Goal: Information Seeking & Learning: Learn about a topic

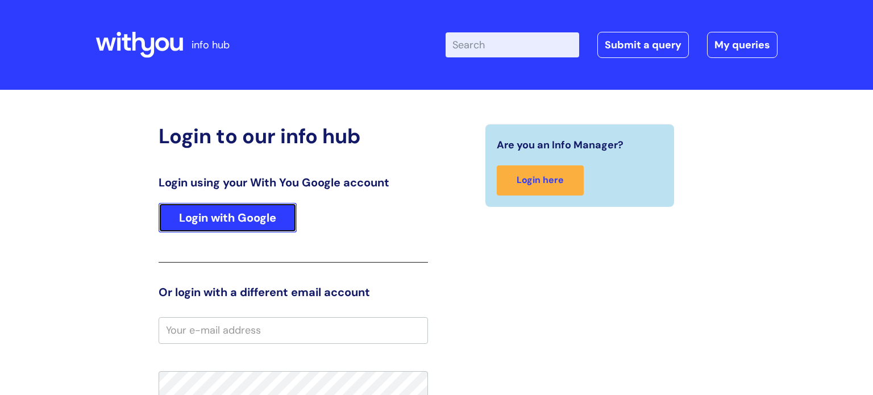
click at [282, 211] on link "Login with Google" at bounding box center [228, 218] width 138 height 30
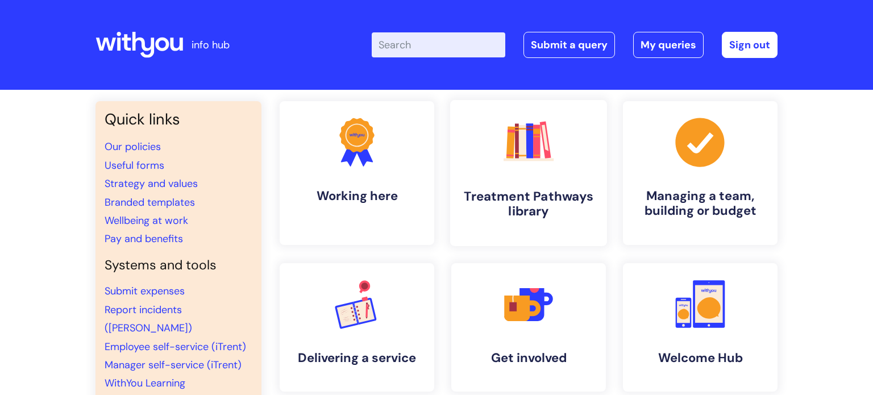
click at [494, 186] on link ".cls-1{fill:#f89b22;}.cls-1,.cls-2,.cls-3,.cls-4,.cls-5,.cls-6,.cls-7{stroke-wi…" at bounding box center [528, 173] width 157 height 146
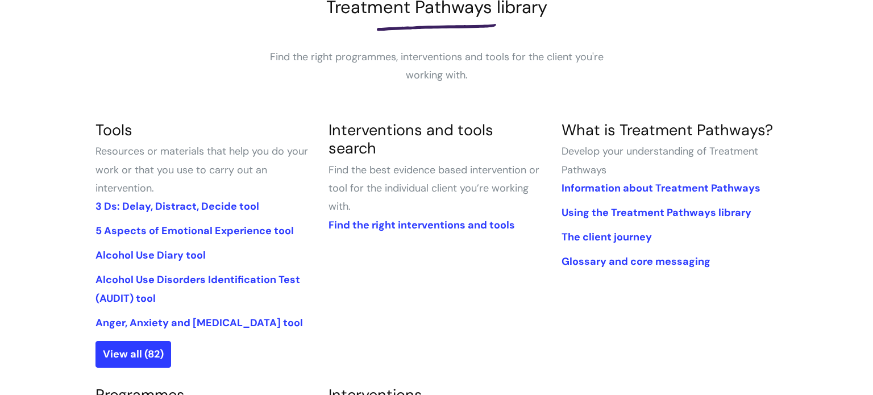
scroll to position [178, 0]
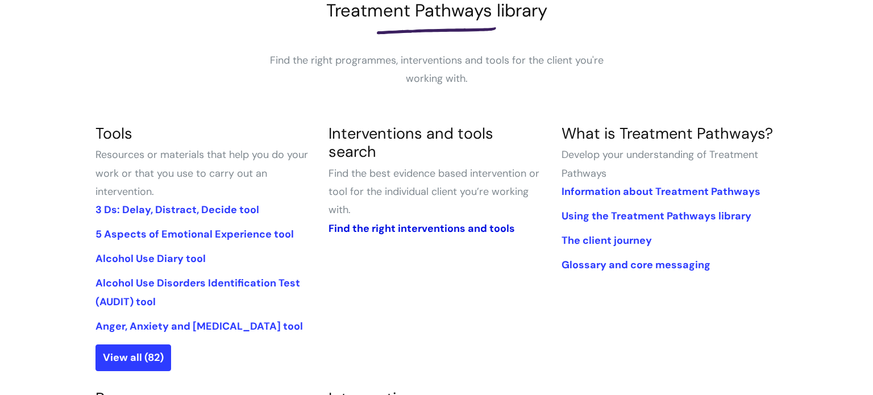
click at [428, 222] on link "Find the right interventions and tools" at bounding box center [421, 229] width 186 height 14
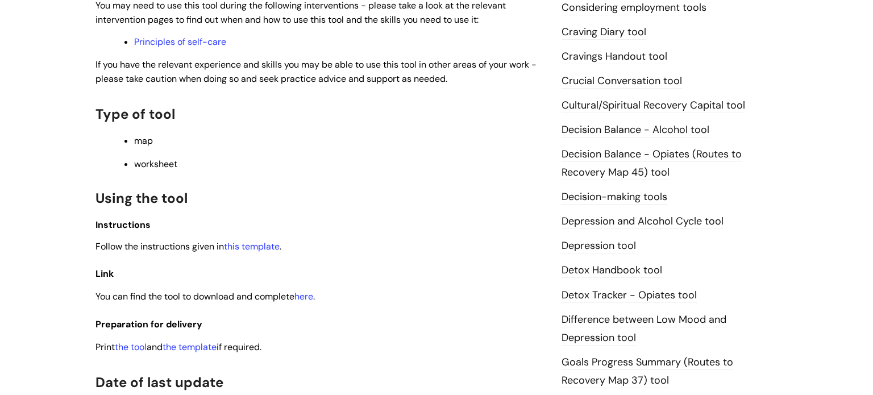
scroll to position [500, 0]
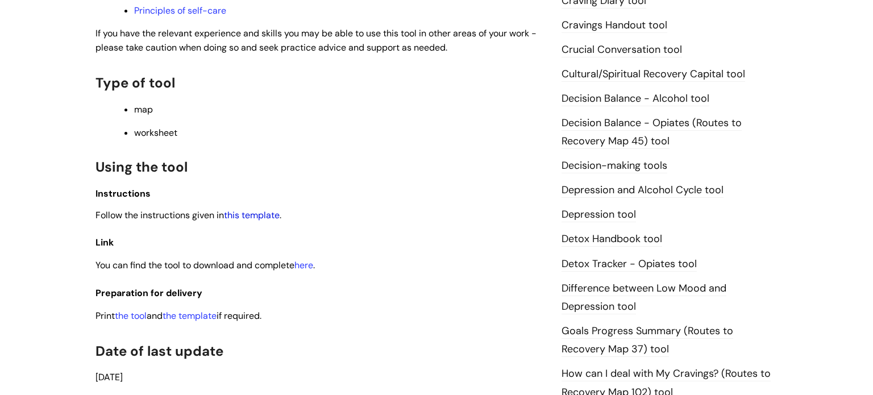
click at [267, 220] on link "this template" at bounding box center [252, 215] width 56 height 12
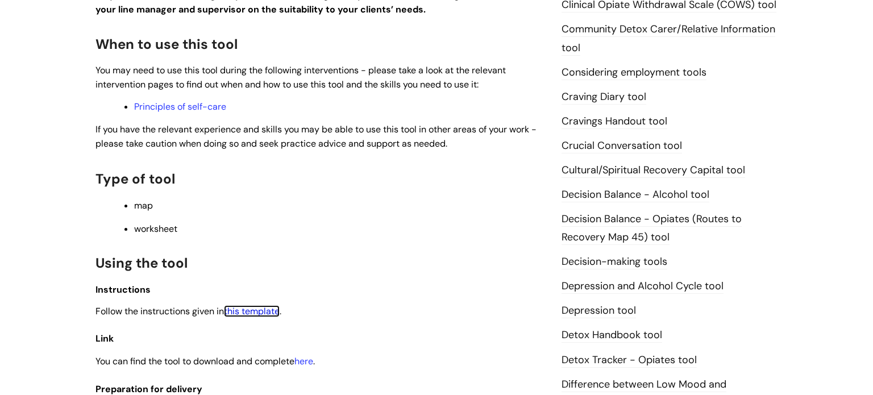
scroll to position [0, 0]
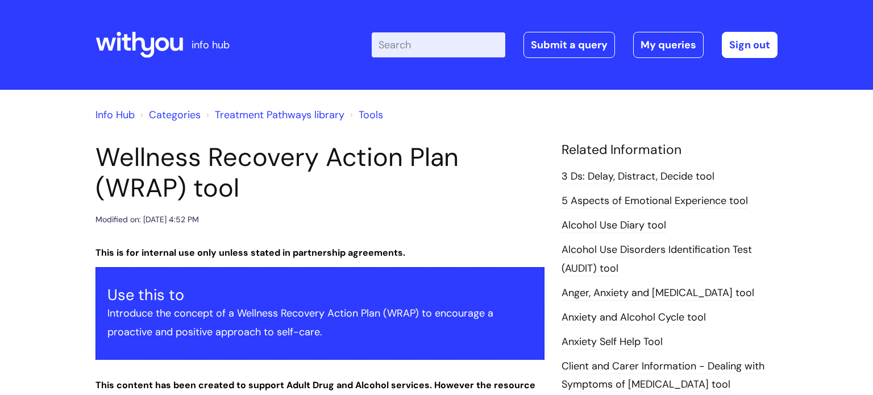
click at [268, 122] on li "Treatment Pathways library" at bounding box center [273, 115] width 141 height 18
click at [269, 116] on link "Treatment Pathways library" at bounding box center [280, 115] width 130 height 14
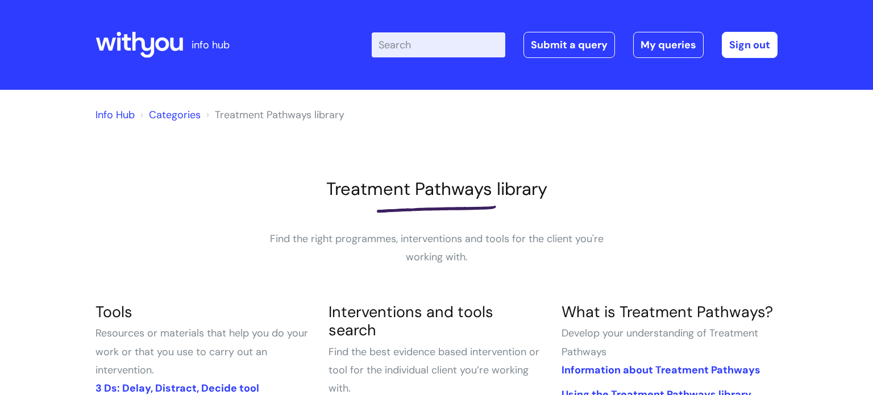
drag, startPoint x: 872, startPoint y: 66, endPoint x: 872, endPoint y: 90, distance: 24.4
click at [872, 90] on html "info hub Enter your search term here... Search Submit a query My queries Welcom…" at bounding box center [436, 197] width 873 height 395
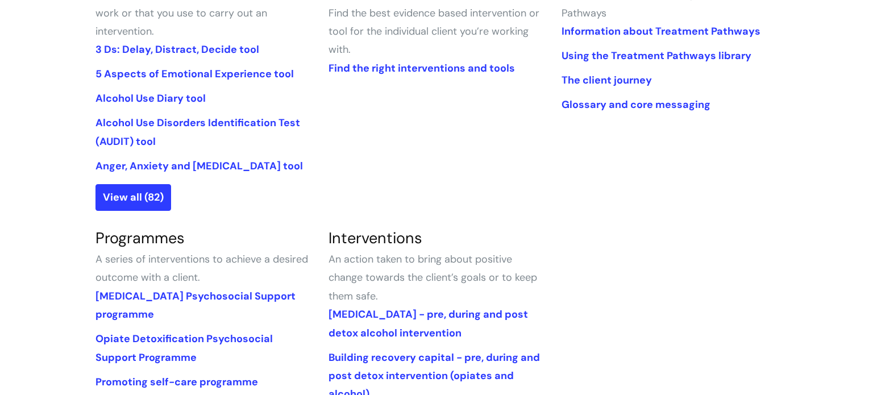
scroll to position [341, 0]
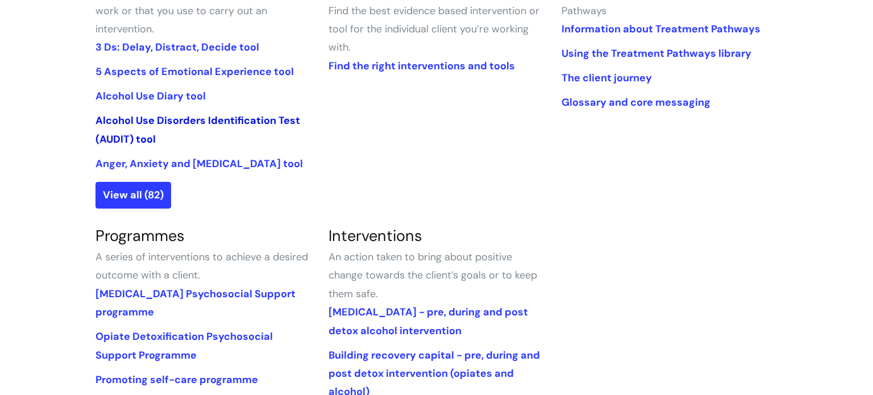
click at [110, 122] on link "Alcohol Use Disorders Identification Test (AUDIT) tool" at bounding box center [197, 130] width 205 height 32
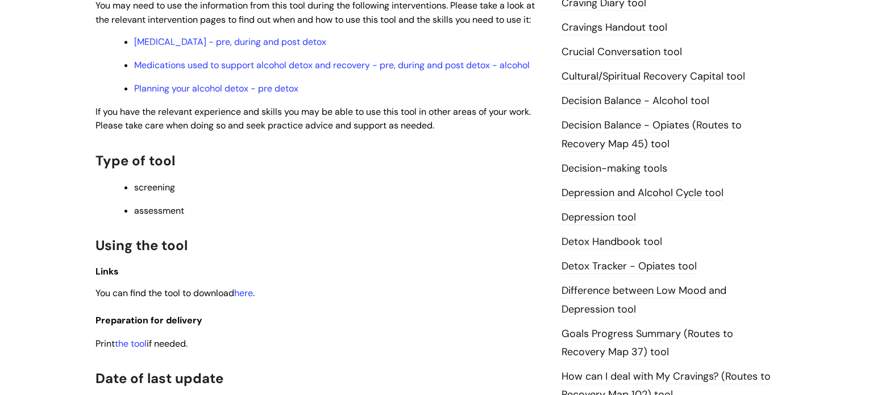
scroll to position [477, 0]
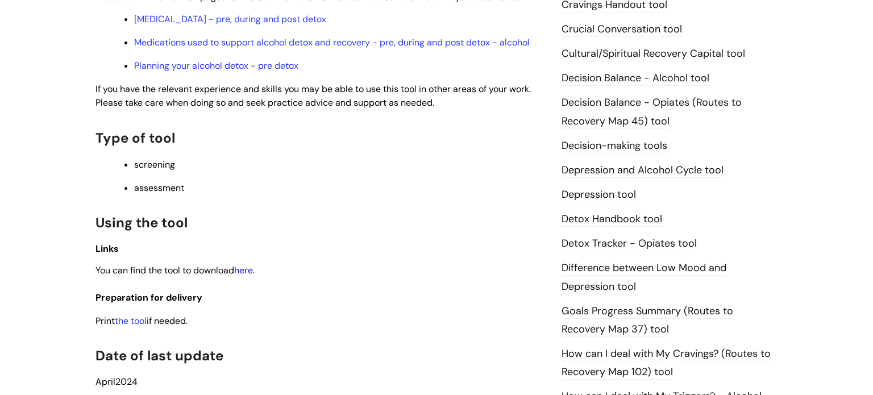
click at [249, 276] on link "here" at bounding box center [243, 270] width 19 height 12
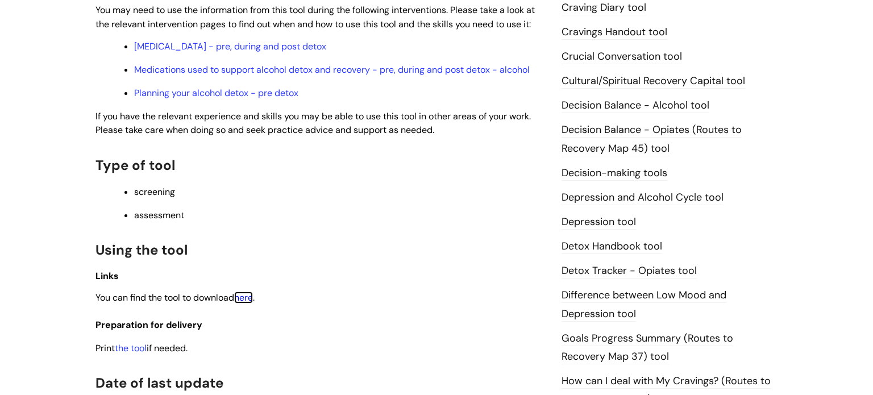
scroll to position [449, 0]
click at [584, 270] on link "Detox Tracker - Opiates tool" at bounding box center [628, 271] width 135 height 15
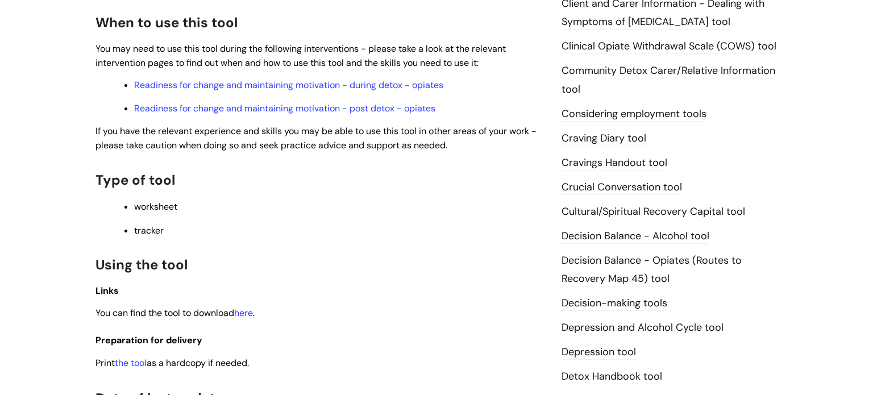
scroll to position [364, 0]
click at [248, 315] on link "here" at bounding box center [243, 312] width 19 height 12
click at [604, 138] on link "Craving Diary tool" at bounding box center [603, 137] width 85 height 15
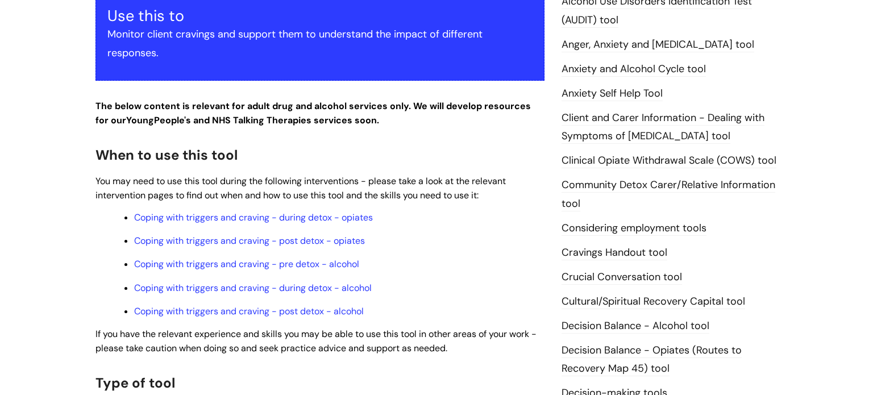
scroll to position [250, 0]
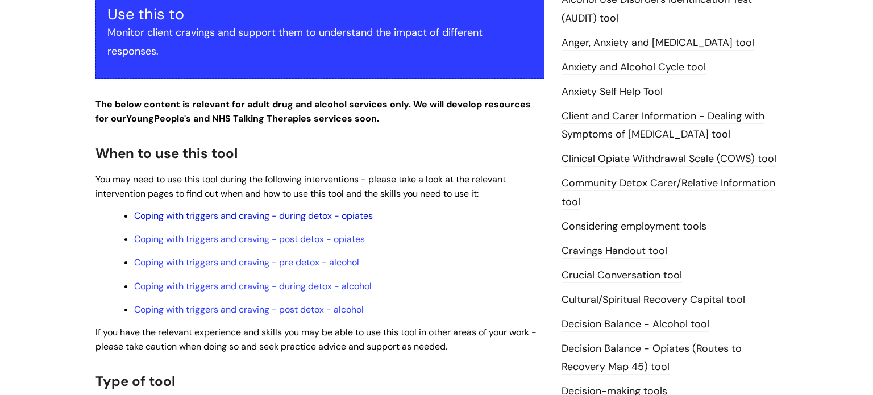
click at [337, 216] on link "Coping with triggers and craving - during detox - opiates" at bounding box center [253, 216] width 239 height 12
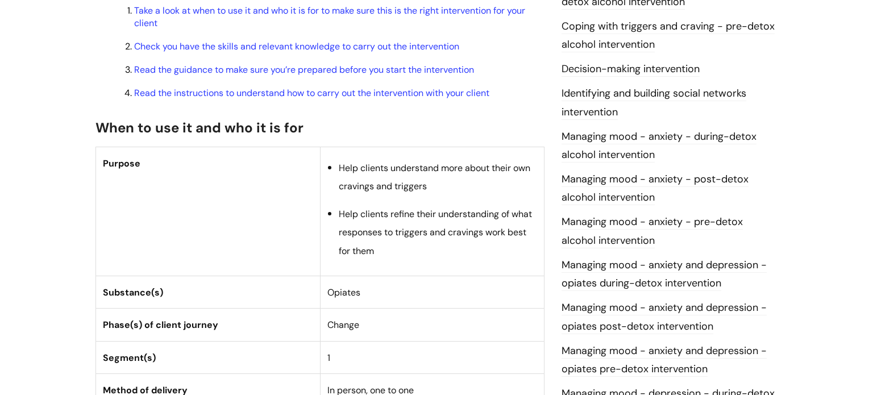
scroll to position [409, 0]
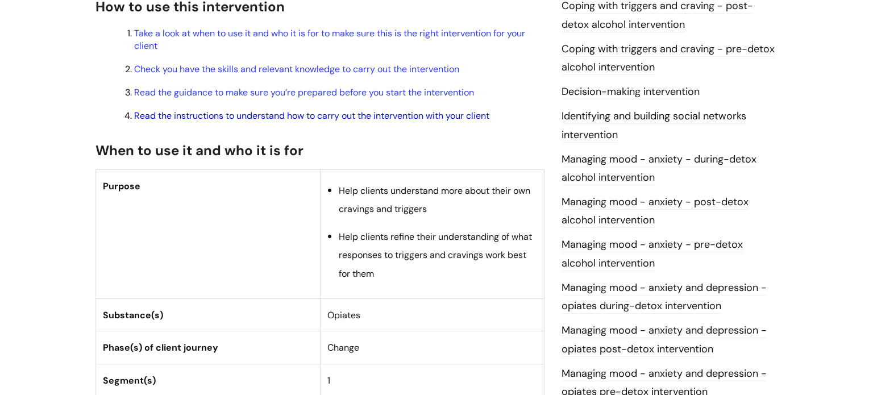
click at [377, 122] on link "Read the instructions to understand how to carry out the intervention with your…" at bounding box center [311, 116] width 355 height 12
click at [395, 75] on link "Check you have the skills and relevant knowledge to carry out the intervention" at bounding box center [296, 69] width 325 height 12
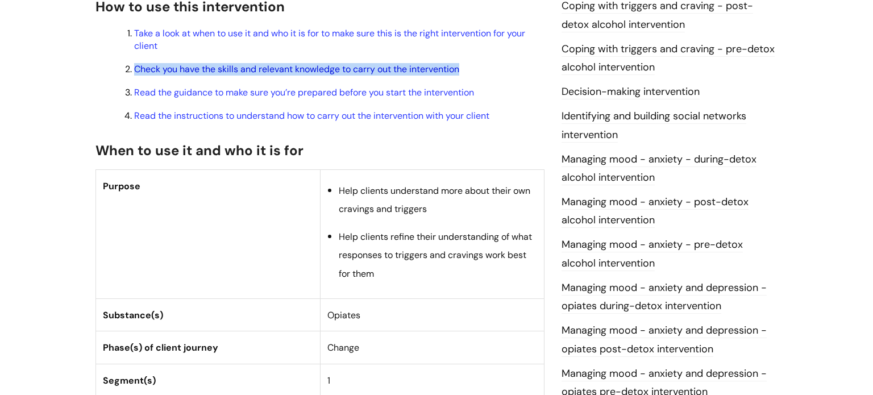
click at [503, 55] on ol "Take a look at when to use it and who it is for to make sure this is the right …" at bounding box center [325, 74] width 437 height 97
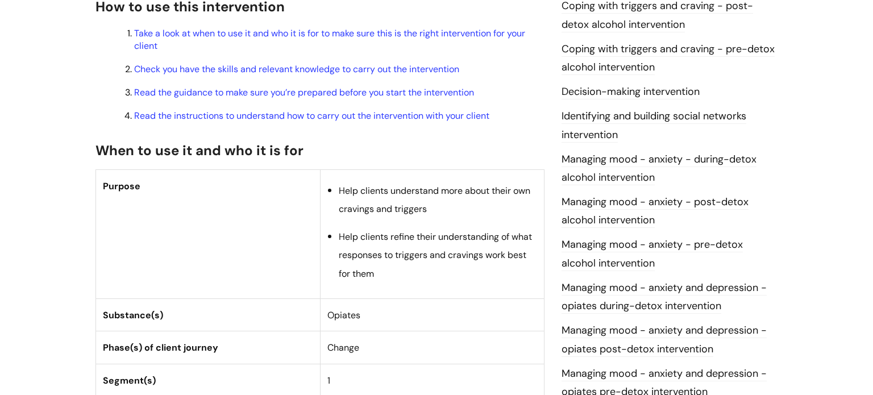
click at [489, 51] on p "Take a look at when to use it and who it is for to make sure this is the right …" at bounding box center [339, 39] width 410 height 25
click at [772, 122] on li "Identifying and building social networks intervention" at bounding box center [669, 125] width 216 height 37
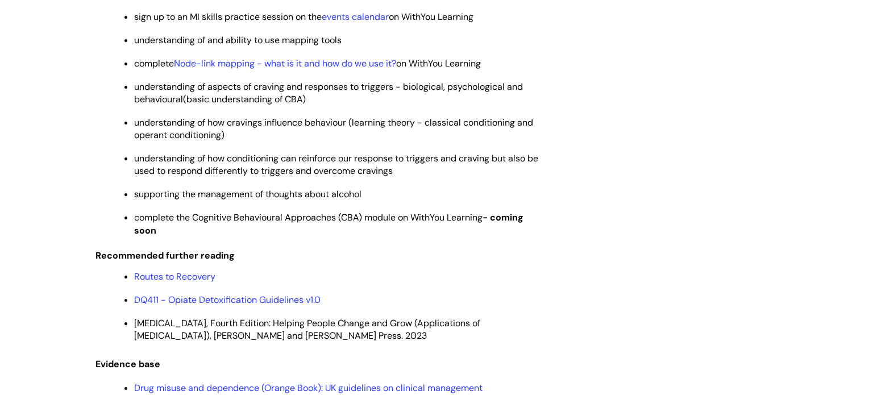
scroll to position [2275, 0]
